Goal: Answer question/provide support

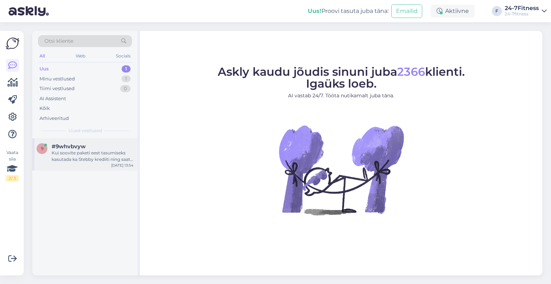
click at [79, 159] on div "Kui soovite paketi eest tasumiseks kasutada ka Stebby krediiti ning saate veate…" at bounding box center [93, 156] width 82 height 13
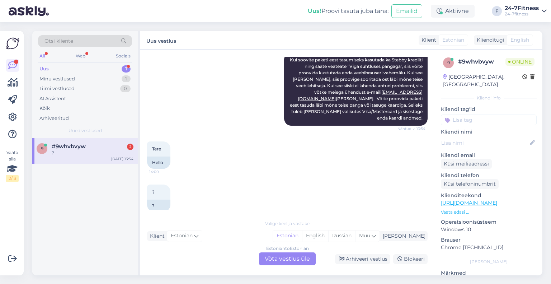
scroll to position [138, 0]
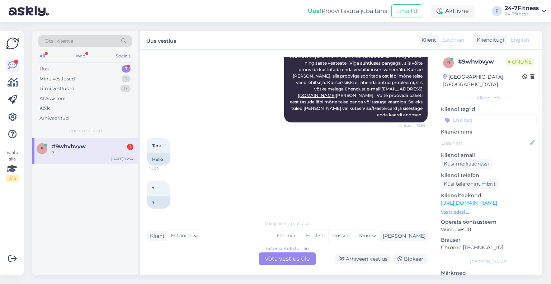
click at [270, 255] on div "Estonian to Estonian Võta vestlus üle" at bounding box center [287, 258] width 57 height 13
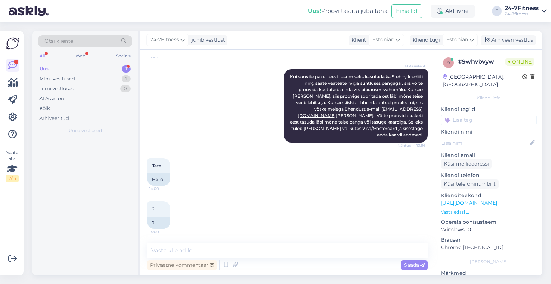
scroll to position [111, 0]
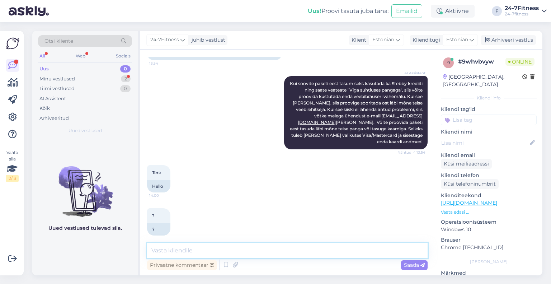
click at [229, 246] on textarea at bounding box center [287, 250] width 280 height 15
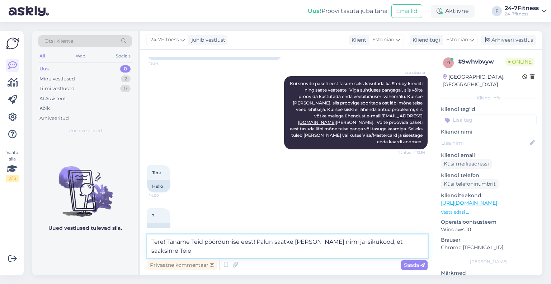
scroll to position [120, 0]
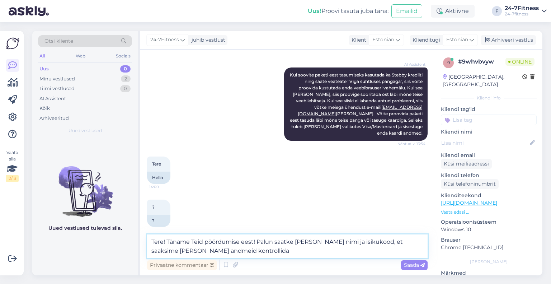
type textarea "Tere! Täname Teid pöördumise eest! Palun saatke meile enda nimi ja isikukood, e…"
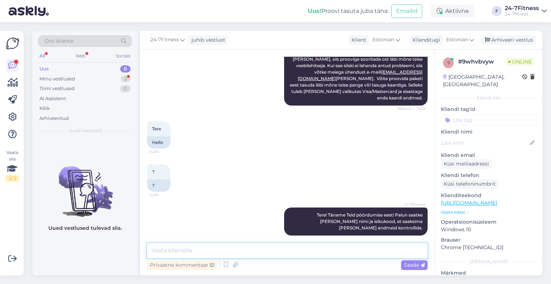
scroll to position [186, 0]
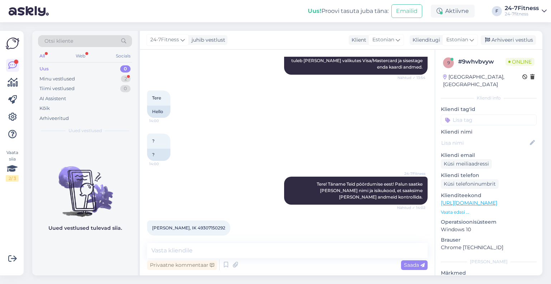
drag, startPoint x: 231, startPoint y: 221, endPoint x: 208, endPoint y: 223, distance: 23.1
click at [208, 223] on div "Valentina Smigunova, IK 49307150292 14:02" at bounding box center [188, 227] width 83 height 15
copy span "49307150292"
click at [232, 250] on textarea at bounding box center [287, 250] width 280 height 15
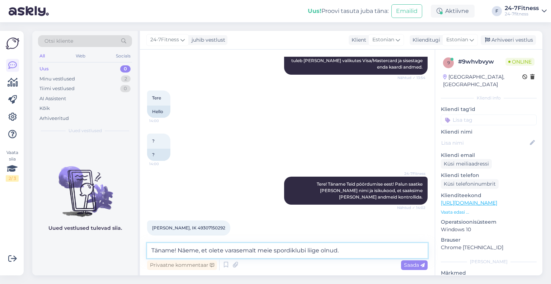
scroll to position [194, 0]
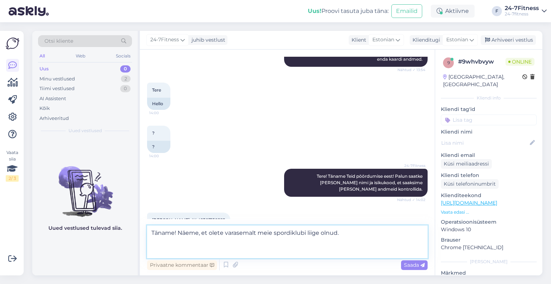
paste textarea "Kui soovite paketi ostmiseks kasutada Stebby krediiti, siis palun minge meie ko…"
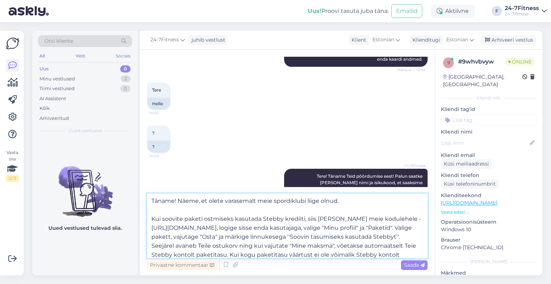
scroll to position [9, 0]
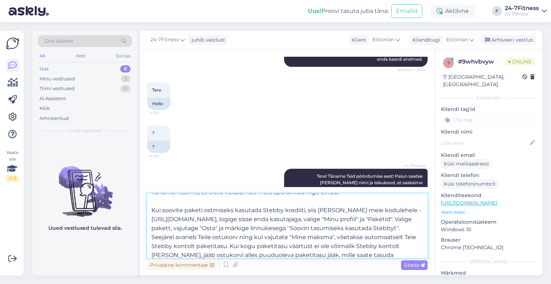
click at [303, 221] on textarea "Täname! Näeme, et olete varasemalt meie spordiklubi liige olnud. Kui soovite pa…" at bounding box center [287, 225] width 280 height 65
paste textarea "vsmigunova@gmail.com"
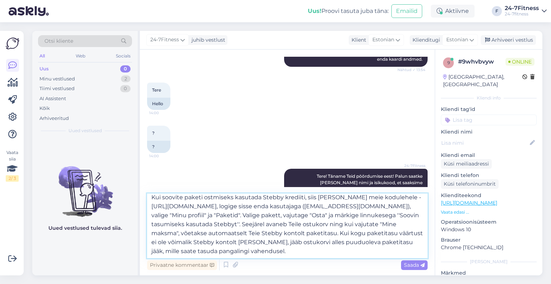
type textarea "Täname! Näeme, et olete varasemalt meie spordiklubi liige olnud. Kui soovite pa…"
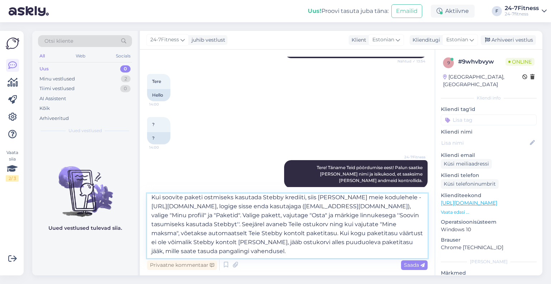
scroll to position [235, 0]
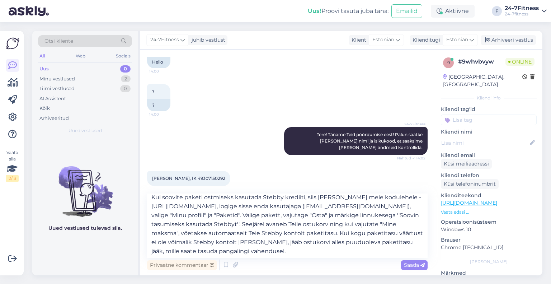
drag, startPoint x: 234, startPoint y: 170, endPoint x: 207, endPoint y: 171, distance: 27.3
click at [207, 171] on div "Valentina Smigunova, IK 49307150292 14:02" at bounding box center [188, 178] width 83 height 15
copy span "49307150292"
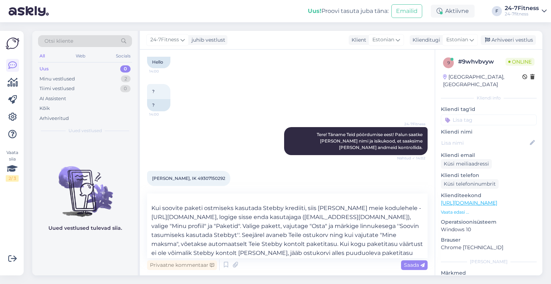
scroll to position [22, 0]
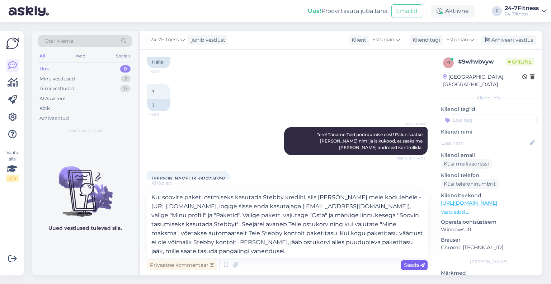
click at [409, 264] on span "Saada" at bounding box center [414, 264] width 21 height 6
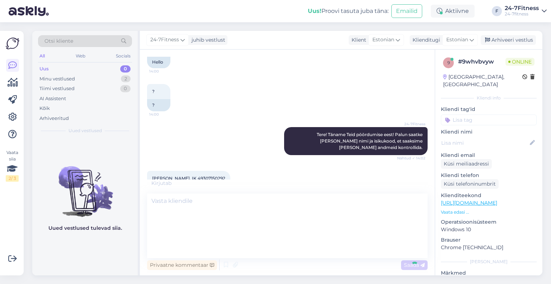
scroll to position [0, 0]
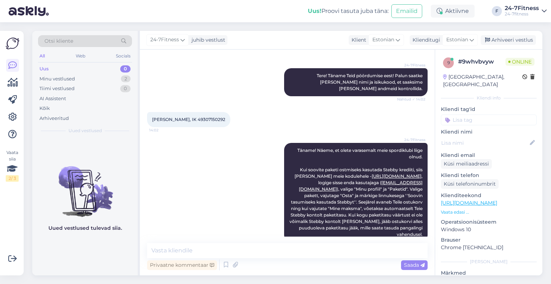
click at [251, 150] on div "24-7Fitness Täname! Näeme, et olete varasemalt meie spordiklubi liige olnud. Ku…" at bounding box center [287, 192] width 280 height 115
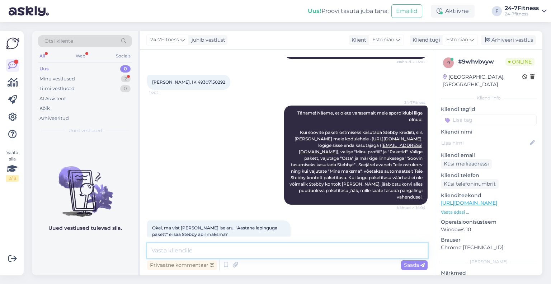
paste textarea "Stebby kaudu saab osta 3 päeva, 14 päeva, 30 päeva, 90 päeva, 180 päeva või 365…"
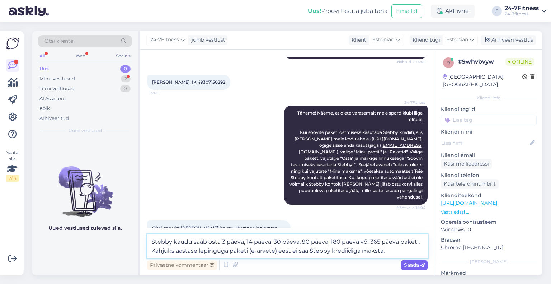
type textarea "Stebby kaudu saab osta 3 päeva, 14 päeva, 30 päeva, 90 päeva, 180 päeva või 365…"
click at [423, 265] on icon at bounding box center [422, 265] width 4 height 4
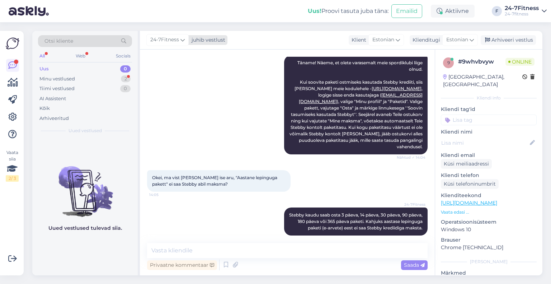
scroll to position [412, 0]
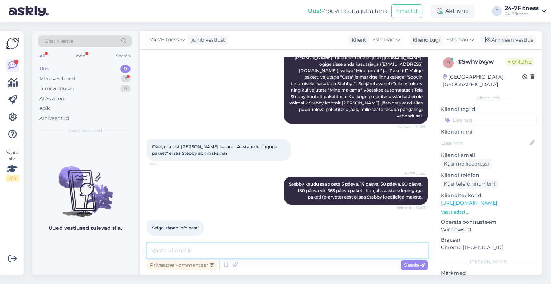
click at [239, 246] on textarea at bounding box center [287, 250] width 280 height 15
click at [511, 38] on div "Arhiveeri vestlus" at bounding box center [508, 40] width 55 height 10
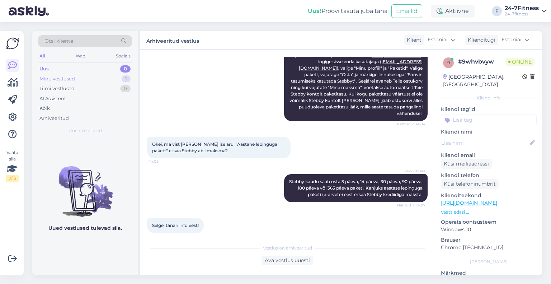
click at [66, 79] on div "Minu vestlused" at bounding box center [57, 78] width 36 height 7
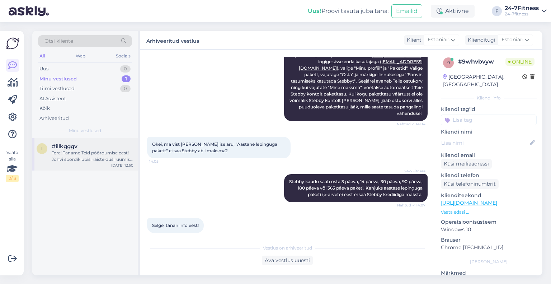
click at [84, 155] on div "Tere! Täname Teid pöördumise eest! Jõhvi spordiklubis naiste duširuumis kestab …" at bounding box center [93, 156] width 82 height 13
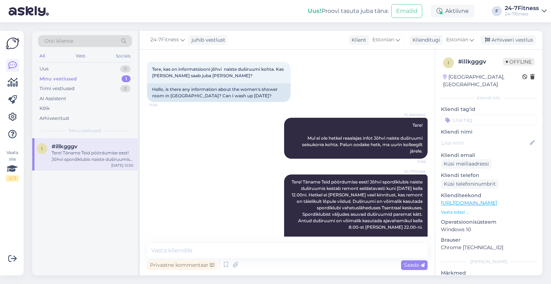
scroll to position [58, 0]
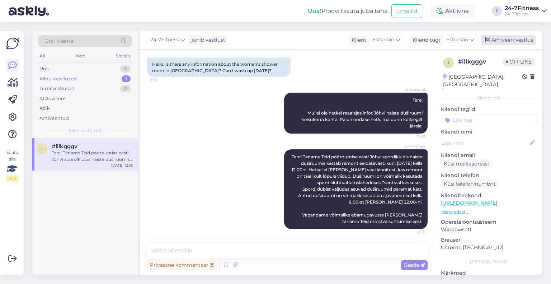
click at [505, 37] on div "Arhiveeri vestlus" at bounding box center [508, 40] width 55 height 10
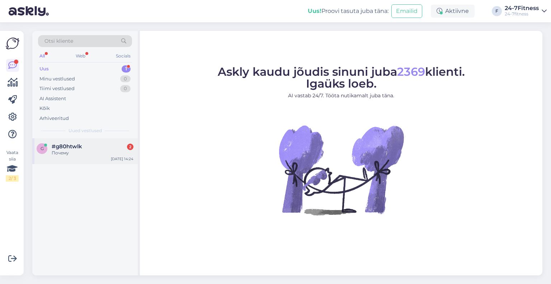
click at [60, 157] on div "g #g80htwlk 2 Почему [DATE] 14:24" at bounding box center [84, 151] width 105 height 26
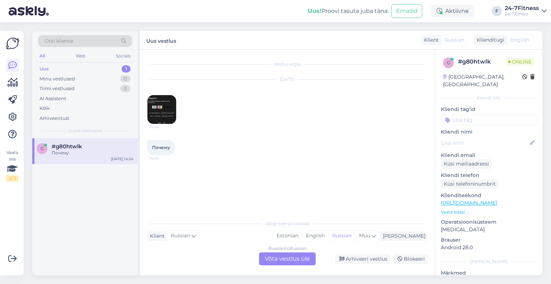
click at [166, 105] on img at bounding box center [161, 109] width 29 height 29
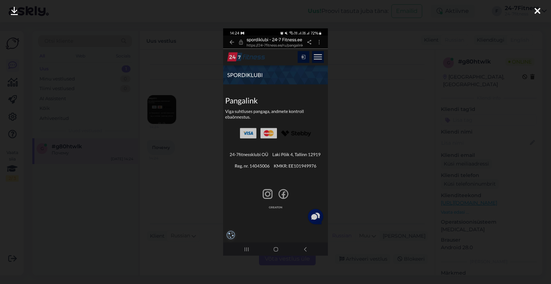
click at [537, 13] on icon at bounding box center [537, 11] width 6 height 9
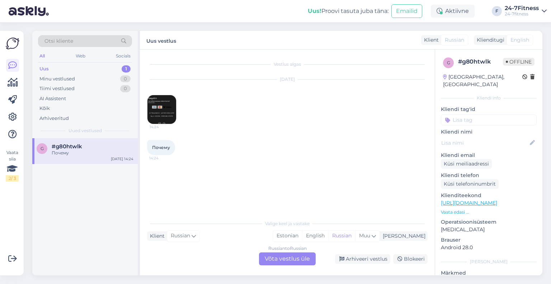
click at [281, 258] on div "Russian to Russian Võta vestlus üle" at bounding box center [287, 258] width 57 height 13
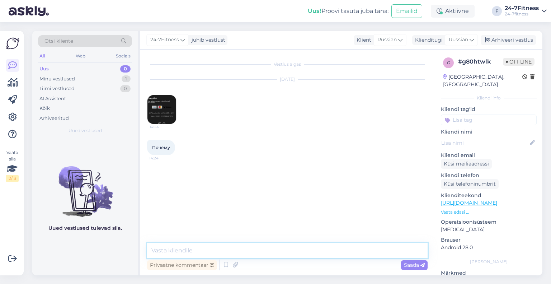
click at [240, 248] on textarea at bounding box center [287, 250] width 280 height 15
paste textarea "Palun proovige värskendada veebilehte või avada meie koduleht [PERSON_NAME] vee…"
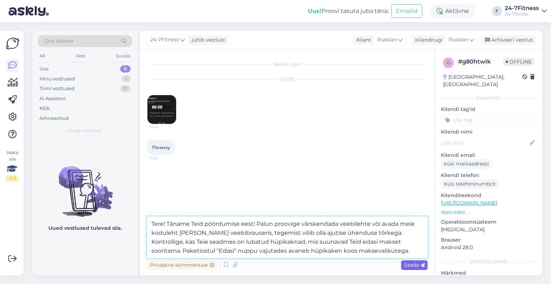
type textarea "Tere! Täname Teid pöördumise eest! Palun proovige värskendada veebilehte või av…"
click at [408, 264] on span "Saada" at bounding box center [414, 264] width 21 height 6
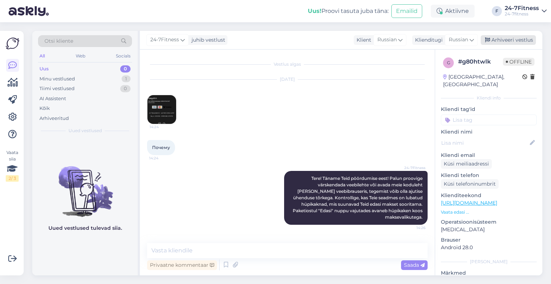
click at [508, 43] on div "Arhiveeri vestlus" at bounding box center [508, 40] width 55 height 10
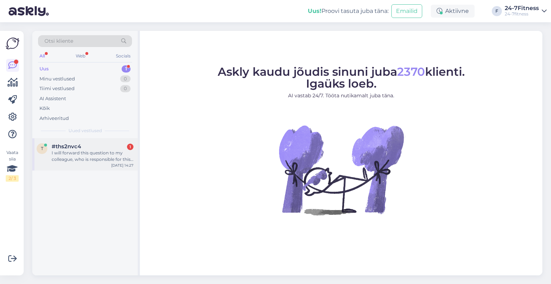
click at [69, 166] on div "t #ths2nvc4 1 I will forward this question to my colleague, who is responsible …" at bounding box center [84, 154] width 105 height 32
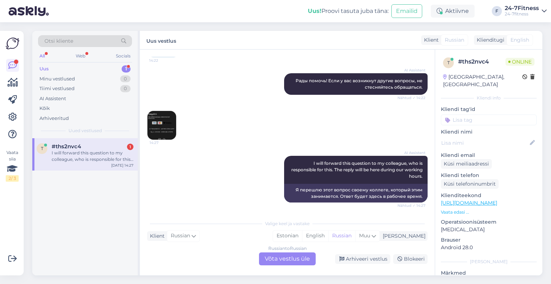
scroll to position [422, 0]
click at [164, 123] on img at bounding box center [161, 124] width 29 height 29
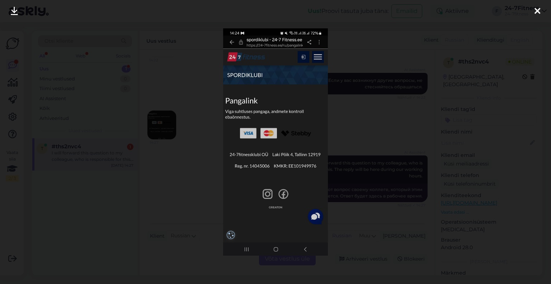
click at [534, 11] on div at bounding box center [537, 11] width 14 height 23
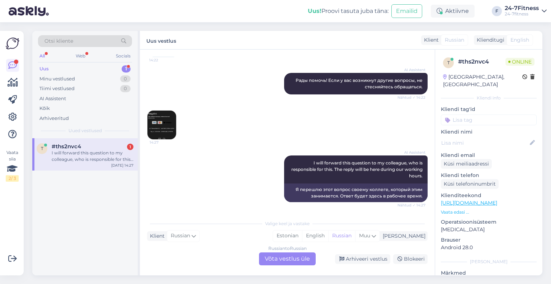
click at [310, 259] on div "Russian to Russian Võta vestlus üle" at bounding box center [287, 258] width 57 height 13
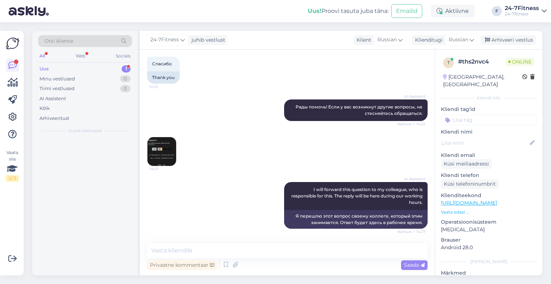
scroll to position [395, 0]
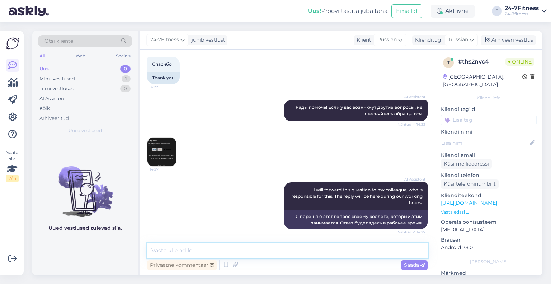
paste textarea "Palun proovige värskendada veebilehte või avada meie koduleht [PERSON_NAME] vee…"
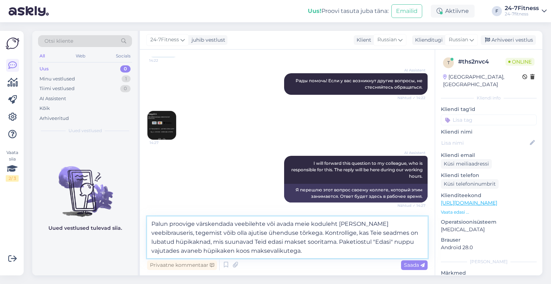
type textarea "Palun proovige värskendada veebilehte või avada meie koduleht [PERSON_NAME] vee…"
click at [307, 254] on textarea "Palun proovige värskendada veebilehte või avada meie koduleht [PERSON_NAME] vee…" at bounding box center [287, 237] width 280 height 42
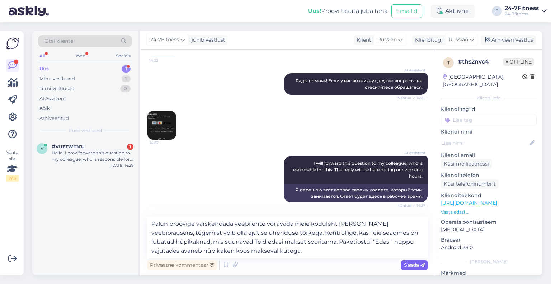
click at [405, 262] on span "Saada" at bounding box center [414, 264] width 21 height 6
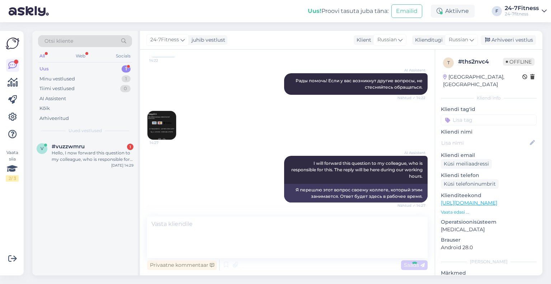
scroll to position [458, 0]
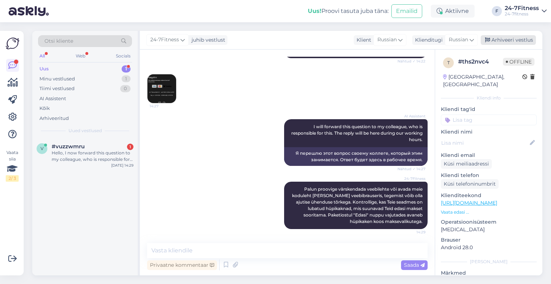
click at [503, 36] on div "Arhiveeri vestlus" at bounding box center [508, 40] width 55 height 10
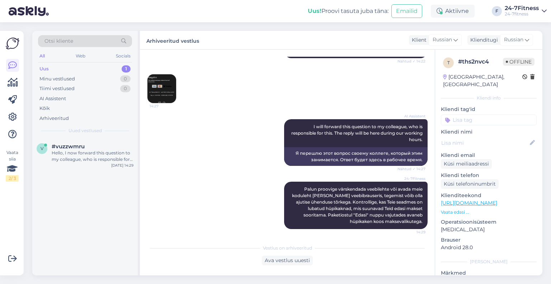
scroll to position [461, 0]
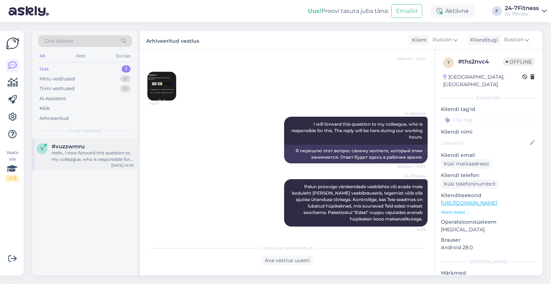
click at [84, 165] on div "v #vuzzwmru Hello, I now forward this question to my colleague, who is responsi…" at bounding box center [84, 154] width 105 height 32
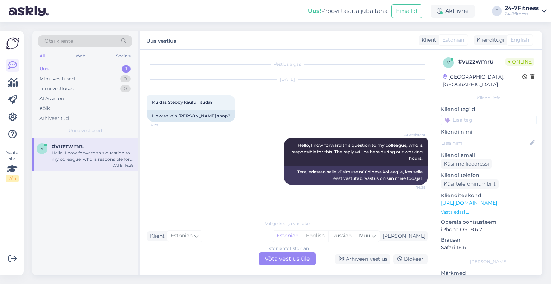
scroll to position [0, 0]
click at [289, 258] on div "Estonian to Estonian Võta vestlus üle" at bounding box center [287, 258] width 57 height 13
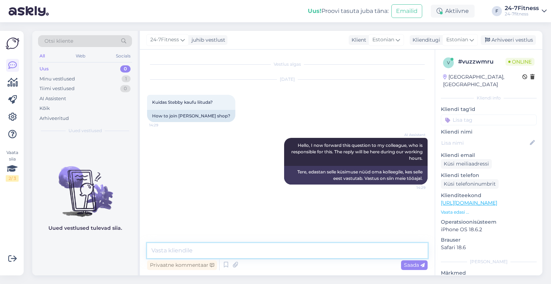
paste textarea "Tere! Täname Teid kirja eest! Liitumiseks [PERSON_NAME] meie kodulehele [URL][D…"
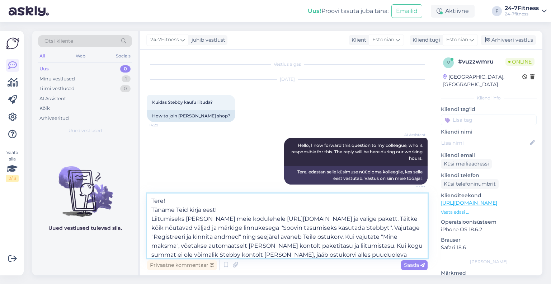
drag, startPoint x: 230, startPoint y: 207, endPoint x: 189, endPoint y: 208, distance: 40.5
click at [152, 207] on textarea "Tere! Täname Teid pöördumise eest! Liitumiseks [PERSON_NAME] meie kodulehele [U…" at bounding box center [287, 225] width 280 height 65
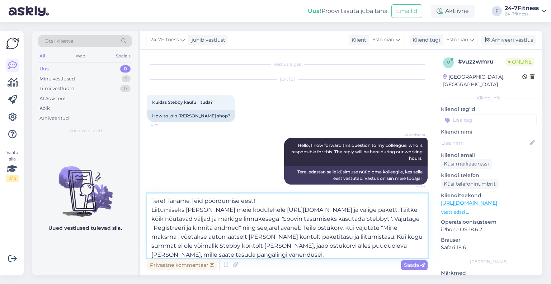
click at [265, 201] on textarea "Tere! Täname Teid pöördumise eest! Liitumiseks [PERSON_NAME] meie kodulehele [U…" at bounding box center [287, 225] width 280 height 65
click at [153, 211] on textarea "Tere! Täname Teid pöördumise eest! Liitumiseks [PERSON_NAME] meie kodulehele [U…" at bounding box center [287, 225] width 280 height 65
click at [152, 212] on textarea "Tere! Täname Teid pöördumise eest! Liitumiseks [PERSON_NAME] meie kodulehele [U…" at bounding box center [287, 225] width 280 height 65
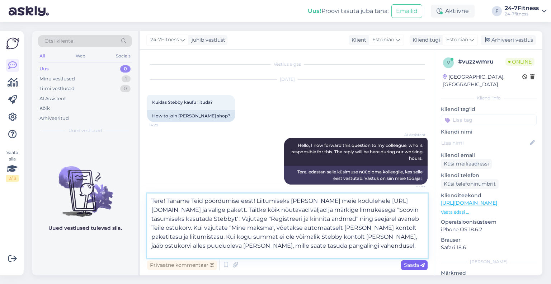
type textarea "Tere! Täname Teid pöördumise eest! Liitumiseks [PERSON_NAME] meie kodulehele [U…"
click at [411, 263] on span "Saada" at bounding box center [414, 264] width 21 height 6
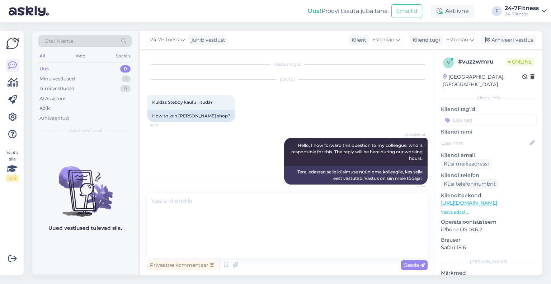
scroll to position [44, 0]
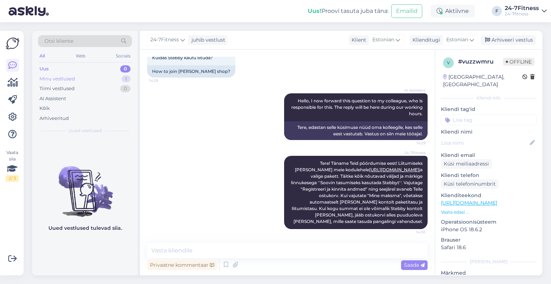
click at [65, 80] on div "Minu vestlused" at bounding box center [57, 78] width 36 height 7
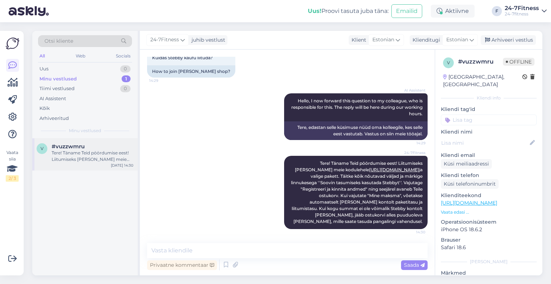
click at [88, 150] on div "Tere! Täname Teid pöördumise eest! Liitumiseks [PERSON_NAME] meie kodulehele [U…" at bounding box center [93, 156] width 82 height 13
click at [500, 41] on div "Arhiveeri vestlus" at bounding box center [508, 40] width 55 height 10
